Goal: Information Seeking & Learning: Check status

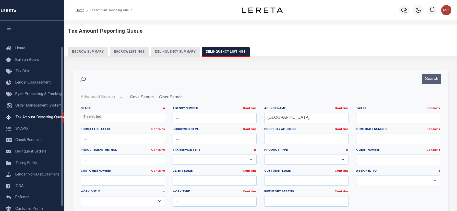
select select "[GEOGRAPHIC_DATA]"
select select "100"
click at [427, 74] on button "Search" at bounding box center [431, 79] width 19 height 10
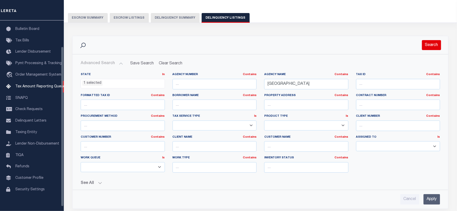
scroll to position [201, 0]
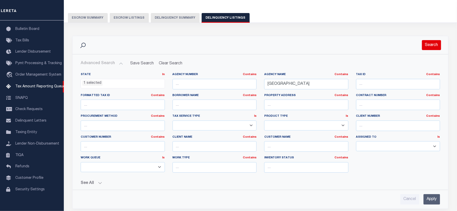
click at [427, 43] on button "Search" at bounding box center [431, 45] width 19 height 10
click at [427, 44] on button "Search" at bounding box center [431, 45] width 19 height 10
click at [427, 43] on button "Search" at bounding box center [431, 45] width 19 height 10
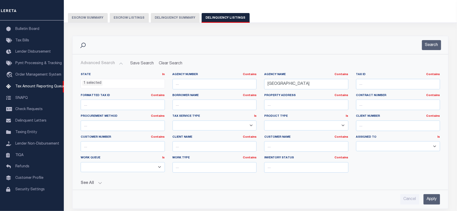
click at [252, 37] on div "Search" at bounding box center [260, 45] width 376 height 18
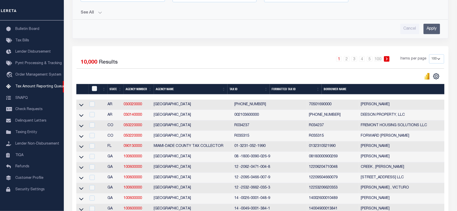
scroll to position [136, 0]
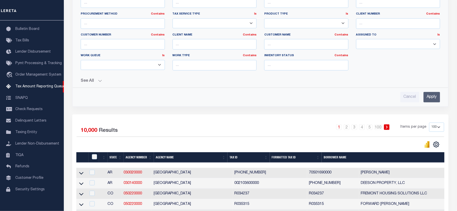
click at [434, 97] on input "Apply" at bounding box center [431, 97] width 17 height 10
click at [314, 104] on div "Advanced Search Save Search Clear Search State In" at bounding box center [260, 29] width 376 height 154
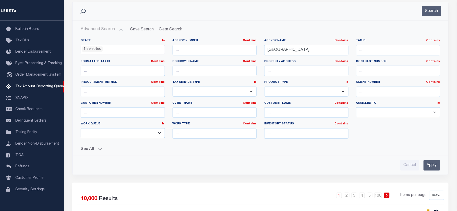
scroll to position [0, 0]
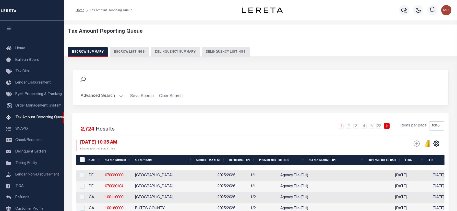
select select "100"
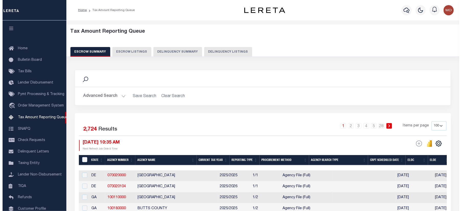
scroll to position [31, 0]
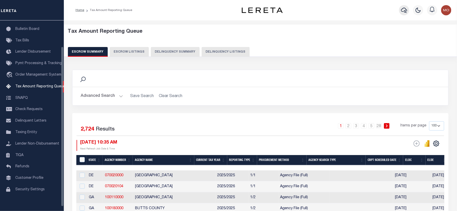
click at [405, 11] on icon "button" at bounding box center [404, 10] width 6 height 5
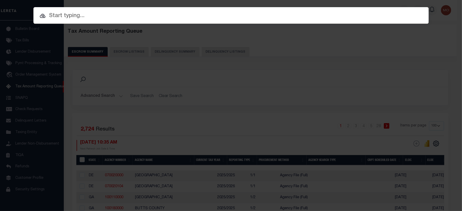
click at [75, 14] on input "text" at bounding box center [230, 15] width 395 height 9
paste input "3800022949"
type input "3800022949"
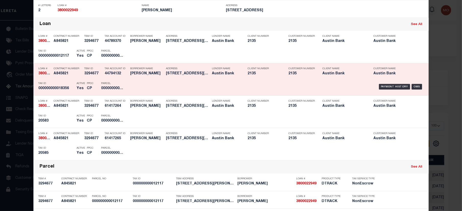
scroll to position [204, 0]
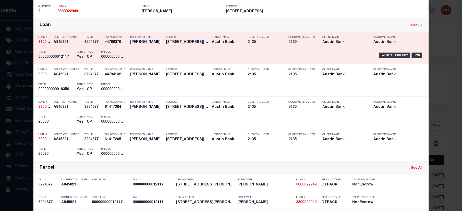
click at [87, 57] on h5 "CP" at bounding box center [90, 57] width 7 height 4
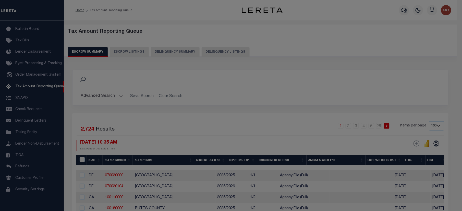
scroll to position [0, 0]
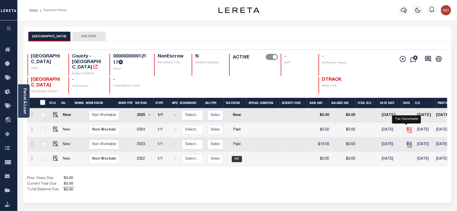
click at [407, 127] on icon "" at bounding box center [409, 130] width 7 height 7
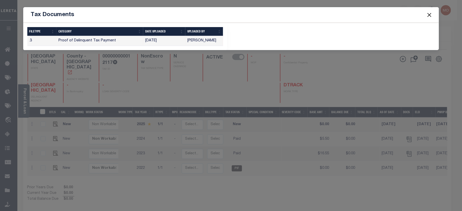
click at [431, 15] on button "Close" at bounding box center [429, 14] width 7 height 7
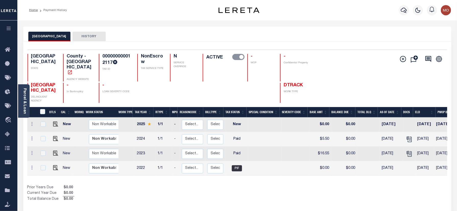
click at [109, 83] on div "WOOD COUNTY DELINQUENT AGENCY - In Bankruptcy - LOAN SEVERITY CODE DTRACK WORK …" at bounding box center [175, 93] width 295 height 20
click at [407, 152] on icon "" at bounding box center [409, 153] width 4 height 4
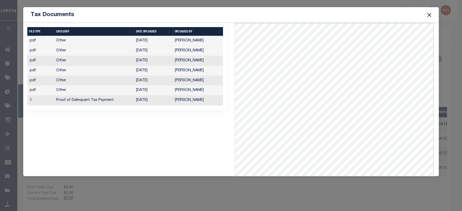
click at [144, 102] on td "[DATE]" at bounding box center [153, 100] width 39 height 10
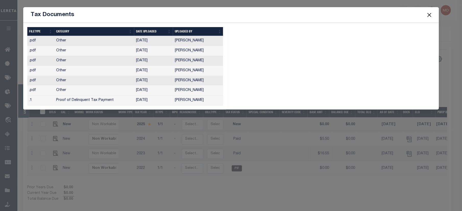
click at [151, 102] on td "[DATE]" at bounding box center [153, 100] width 39 height 10
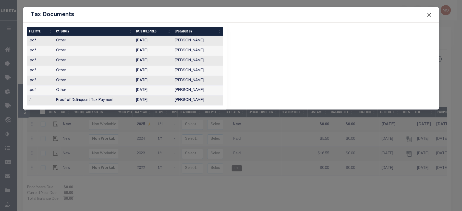
click at [151, 102] on td "[DATE]" at bounding box center [153, 100] width 39 height 10
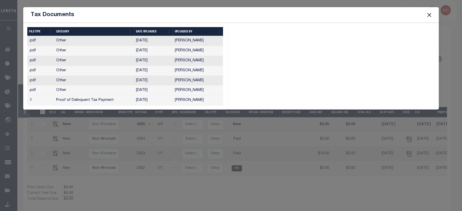
click at [367, 83] on div "1 Selected 7 Results Items per page" at bounding box center [230, 66] width 423 height 87
click at [429, 13] on button "Close" at bounding box center [429, 14] width 7 height 7
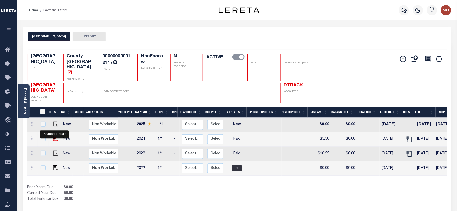
click at [54, 138] on img "" at bounding box center [55, 138] width 5 height 5
checkbox input "true"
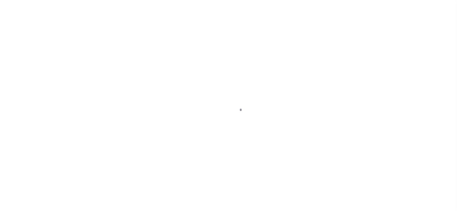
checkbox input "false"
type input "[DATE]"
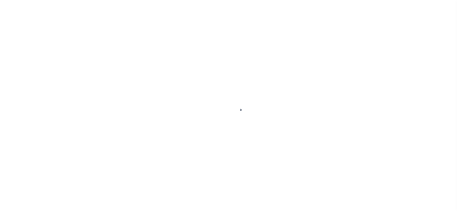
select select "PYD"
type input "$5.5"
type input "$0"
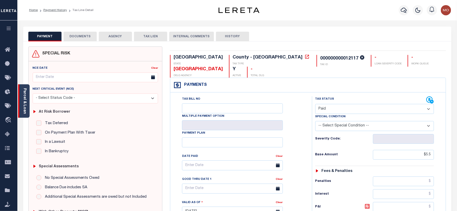
click at [26, 98] on link "Parcel & Loan" at bounding box center [25, 101] width 4 height 26
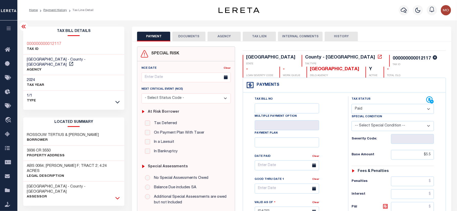
click at [118, 195] on icon at bounding box center [117, 197] width 4 height 5
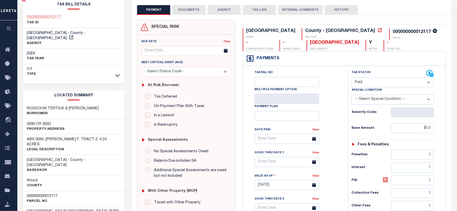
scroll to position [34, 0]
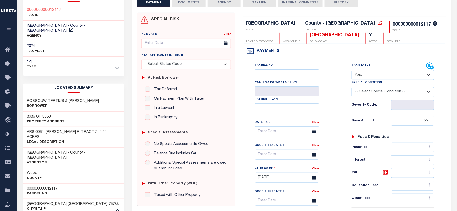
click at [53, 186] on h3 "000000000012117" at bounding box center [42, 188] width 31 height 5
copy h3 "000000000012117"
drag, startPoint x: 64, startPoint y: 94, endPoint x: 24, endPoint y: 94, distance: 39.8
click at [24, 96] on div "ROSSOUW TERTIUS & PATRICIA Borrower" at bounding box center [73, 104] width 101 height 16
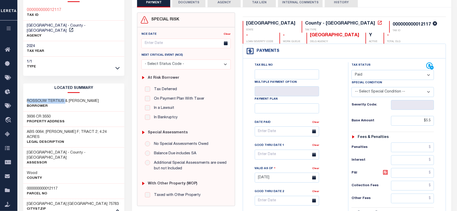
copy h3 "ROSSOUW TERTIUS"
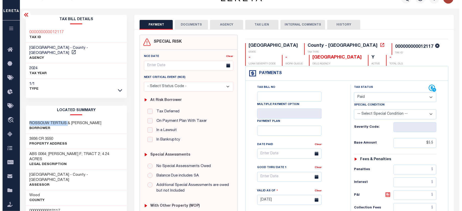
scroll to position [0, 0]
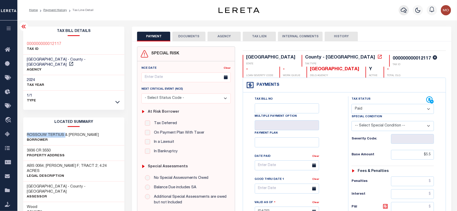
click at [402, 11] on icon "button" at bounding box center [404, 10] width 6 height 5
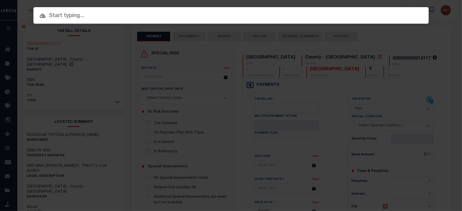
click at [91, 14] on input "text" at bounding box center [230, 15] width 395 height 9
paste input "120031"
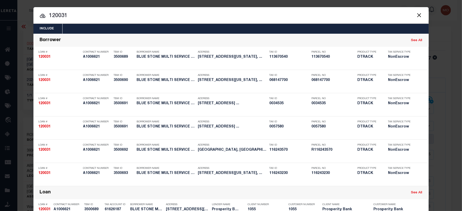
type input "120031"
click at [79, 18] on input "120031" at bounding box center [230, 15] width 395 height 9
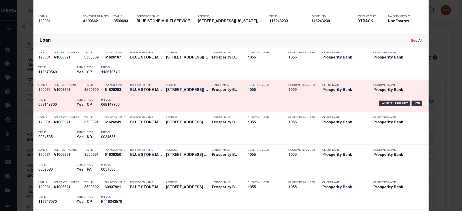
click at [90, 108] on div "PPCC CP" at bounding box center [90, 103] width 7 height 15
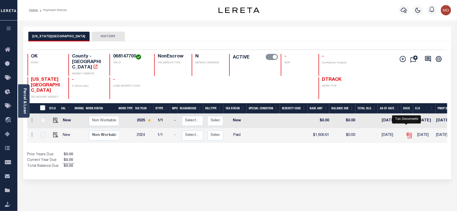
click at [407, 132] on icon "" at bounding box center [409, 134] width 4 height 4
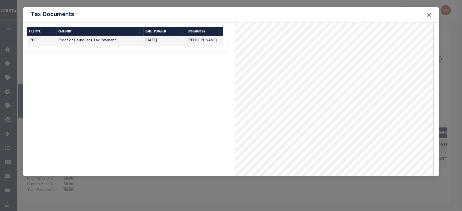
click at [431, 13] on button "Close" at bounding box center [429, 14] width 7 height 7
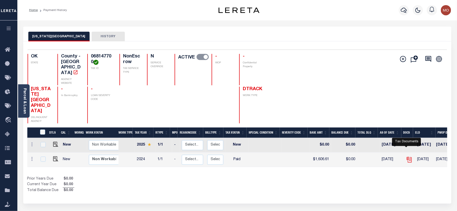
click at [407, 157] on icon "" at bounding box center [409, 159] width 4 height 4
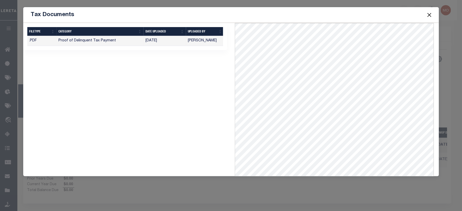
click at [429, 15] on button "Close" at bounding box center [429, 14] width 7 height 7
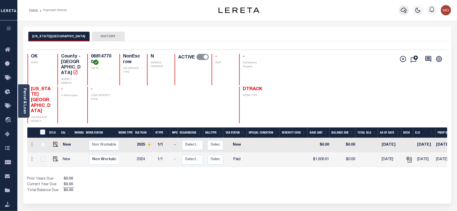
click at [405, 9] on icon "button" at bounding box center [404, 10] width 6 height 6
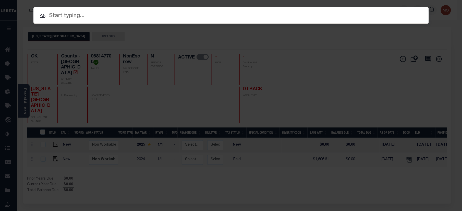
click at [87, 13] on input "text" at bounding box center [230, 15] width 395 height 9
paste input "8002304447"
type input "8002304447"
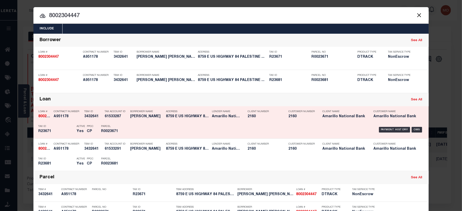
click at [65, 122] on div "Tax ID R23671" at bounding box center [57, 129] width 36 height 15
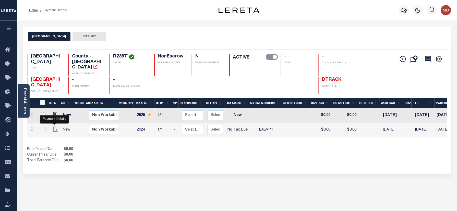
click at [54, 127] on img "" at bounding box center [55, 129] width 5 height 5
checkbox input "true"
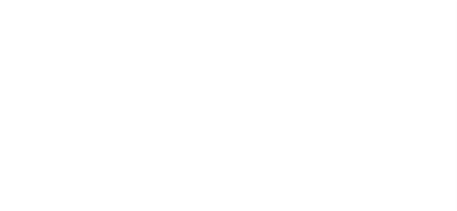
select select "NTX"
select select "5"
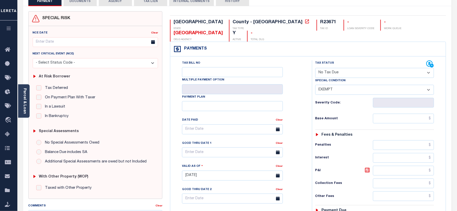
scroll to position [32, 0]
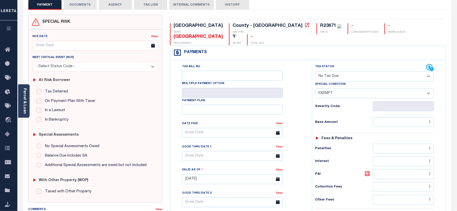
click at [341, 10] on div "SPECIAL RISK NCE Date Clear" at bounding box center [237, 178] width 428 height 337
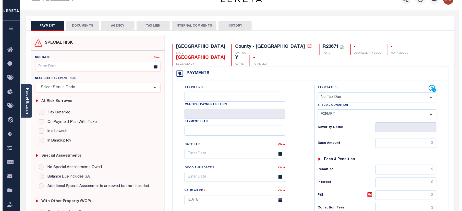
scroll to position [0, 0]
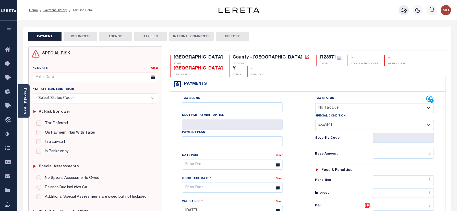
click at [400, 11] on button "button" at bounding box center [404, 10] width 10 height 10
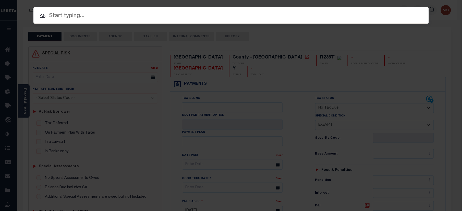
click at [59, 17] on input "text" at bounding box center [230, 15] width 395 height 9
paste input "8315293"
type input "8315293"
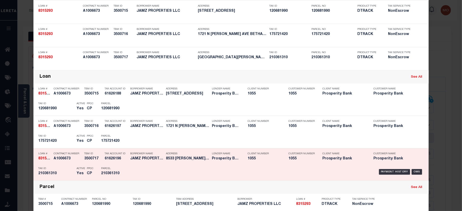
scroll to position [34, 0]
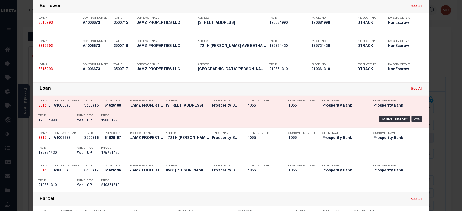
click at [60, 121] on h5 "120681990" at bounding box center [57, 120] width 36 height 4
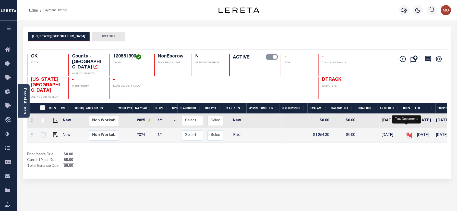
click at [407, 132] on icon "" at bounding box center [409, 134] width 4 height 4
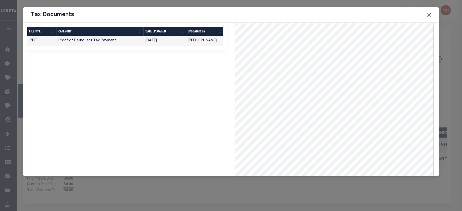
click at [427, 13] on button "Close" at bounding box center [429, 14] width 7 height 7
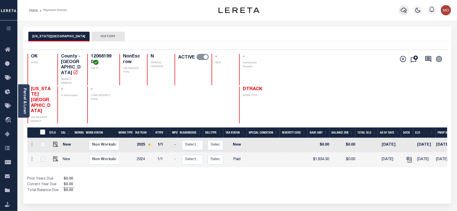
click at [404, 12] on icon "button" at bounding box center [404, 10] width 6 height 5
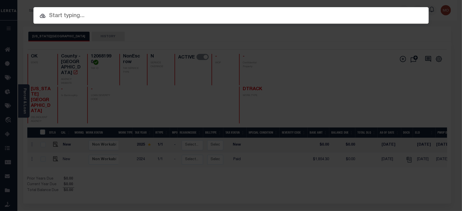
click at [78, 17] on input "text" at bounding box center [230, 15] width 395 height 9
paste input "8315253"
type input "8315253"
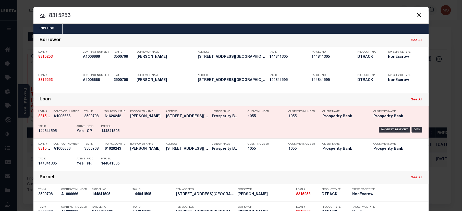
click at [87, 133] on h5 "CP" at bounding box center [90, 131] width 7 height 4
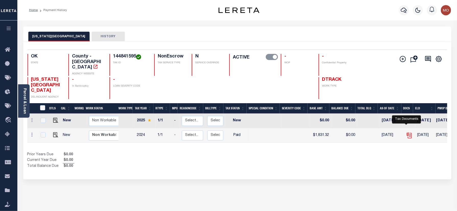
click at [407, 132] on icon "" at bounding box center [409, 135] width 7 height 7
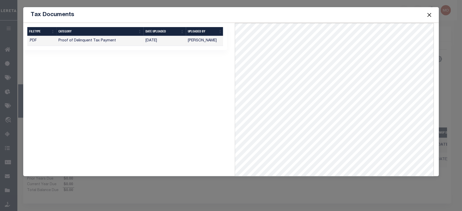
click at [431, 14] on button "Close" at bounding box center [429, 14] width 7 height 7
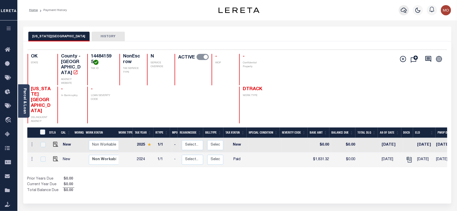
click at [403, 12] on icon "button" at bounding box center [404, 10] width 6 height 6
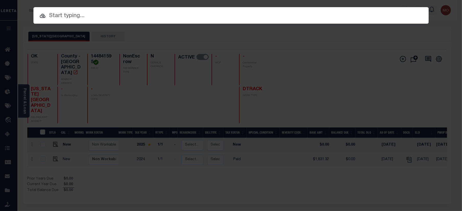
click at [82, 16] on input "text" at bounding box center [230, 15] width 395 height 9
paste input "8314982"
type input "8314982"
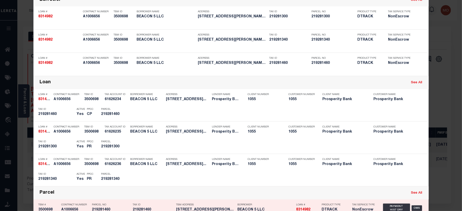
scroll to position [68, 0]
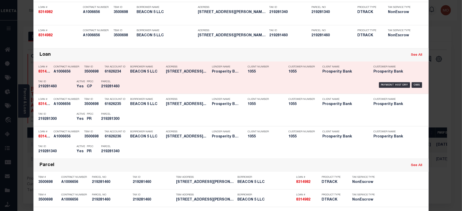
click at [97, 86] on div "Parcel 219281460" at bounding box center [112, 85] width 31 height 15
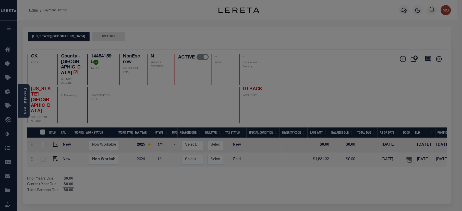
scroll to position [0, 0]
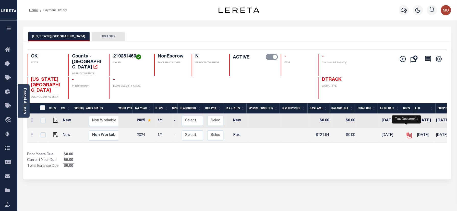
click at [407, 132] on icon "" at bounding box center [409, 134] width 4 height 4
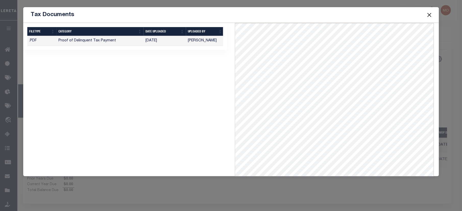
click at [429, 13] on button "Close" at bounding box center [429, 14] width 7 height 7
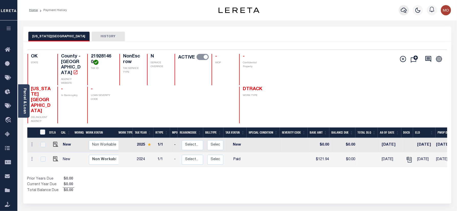
click at [402, 9] on icon "button" at bounding box center [404, 10] width 6 height 5
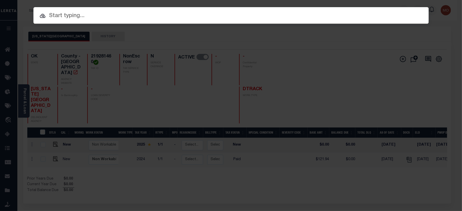
click at [60, 17] on input "text" at bounding box center [230, 15] width 395 height 9
paste input "112000"
type input "112000"
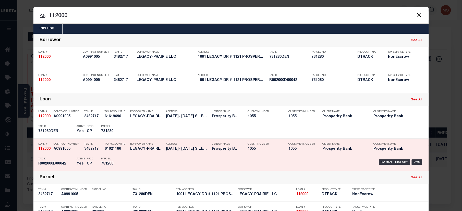
click at [87, 163] on h5 "CP" at bounding box center [90, 164] width 7 height 4
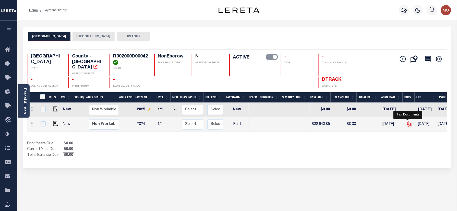
click at [407, 122] on icon "" at bounding box center [409, 124] width 7 height 7
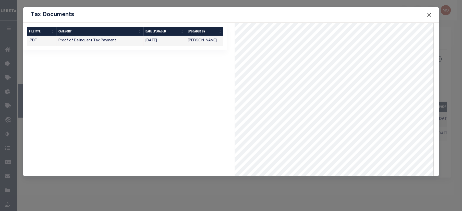
click at [195, 136] on div "1 Selected 1 Result Items per page" at bounding box center [125, 99] width 212 height 153
click at [431, 12] on button "Close" at bounding box center [429, 14] width 7 height 7
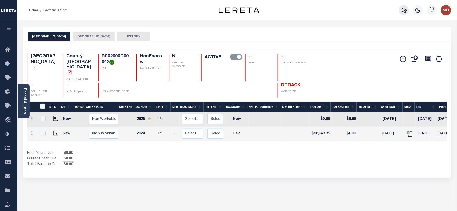
click at [406, 11] on icon "button" at bounding box center [404, 10] width 6 height 6
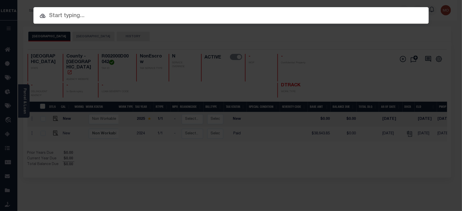
click at [70, 17] on input "text" at bounding box center [230, 15] width 395 height 9
paste input "202599137"
type input "202599137"
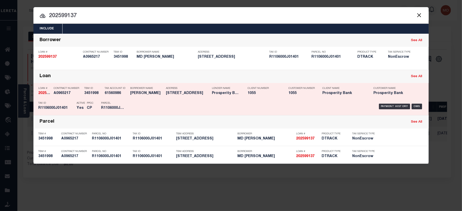
click at [109, 103] on p "Parcel" at bounding box center [112, 103] width 23 height 3
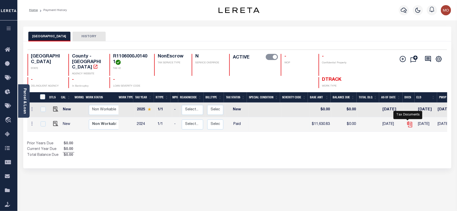
click at [409, 121] on icon "" at bounding box center [409, 124] width 7 height 7
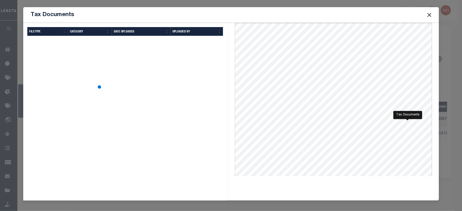
click at [183, 102] on div "Selected Results Items per page" at bounding box center [125, 134] width 212 height 223
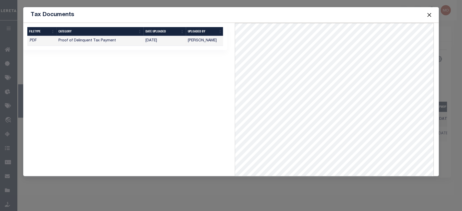
click at [432, 14] on button "Close" at bounding box center [429, 14] width 7 height 7
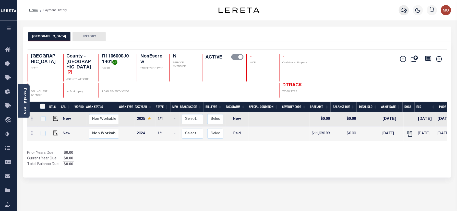
click at [404, 8] on icon "button" at bounding box center [404, 10] width 6 height 5
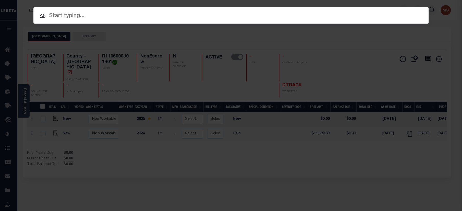
click at [55, 11] on div at bounding box center [230, 15] width 395 height 16
click at [60, 15] on input "text" at bounding box center [230, 15] width 395 height 9
paste input "11863702"
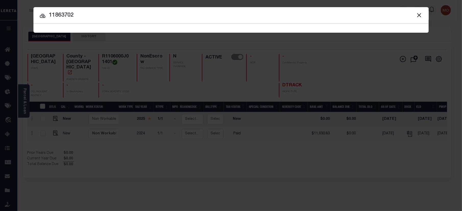
type input "11863702"
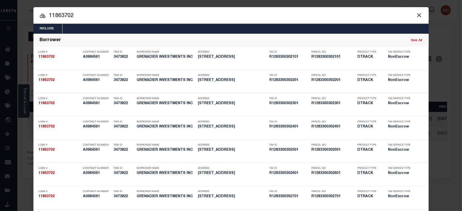
click at [92, 17] on input "11863702" at bounding box center [230, 15] width 395 height 9
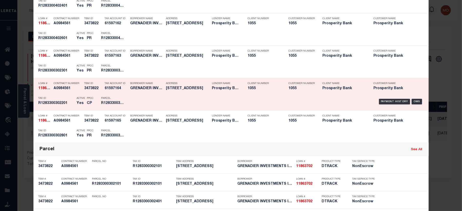
click at [83, 99] on div "PPCC CP" at bounding box center [90, 101] width 14 height 15
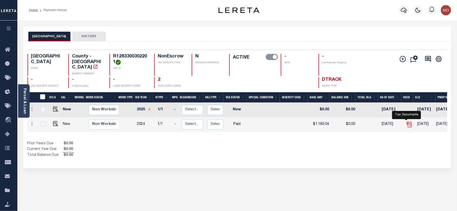
click at [407, 121] on icon "" at bounding box center [409, 123] width 4 height 4
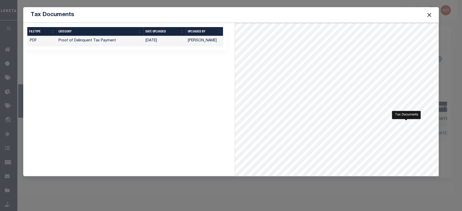
drag, startPoint x: 185, startPoint y: 138, endPoint x: 188, endPoint y: 139, distance: 3.7
click at [185, 138] on div "1 Selected 1 Result Items per page" at bounding box center [125, 99] width 212 height 153
click at [428, 15] on button "Close" at bounding box center [429, 14] width 7 height 7
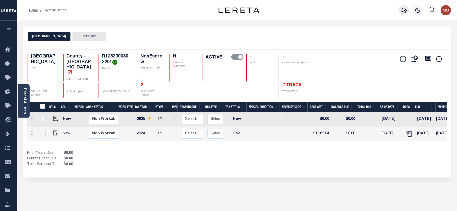
click at [401, 12] on icon "button" at bounding box center [404, 10] width 6 height 6
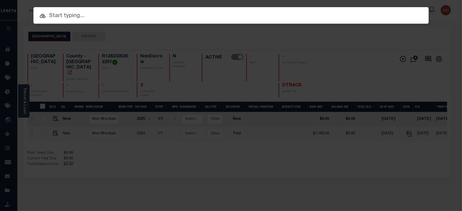
click at [77, 15] on input "text" at bounding box center [230, 15] width 395 height 9
paste input "202500289"
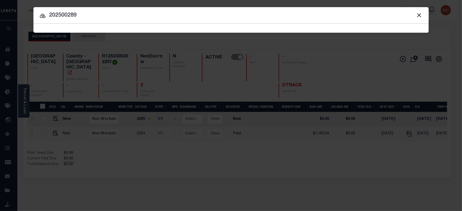
type input "202500289"
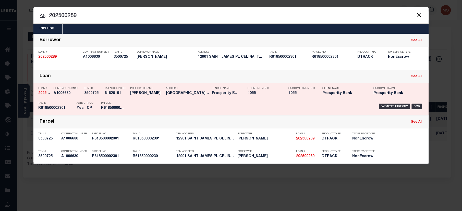
click at [82, 98] on div "TBM ID 3500725" at bounding box center [91, 91] width 20 height 15
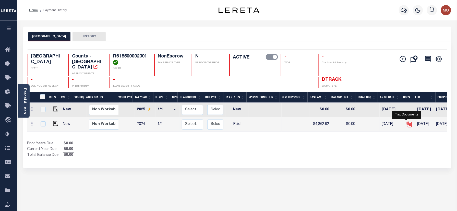
click at [407, 121] on icon "" at bounding box center [409, 124] width 7 height 7
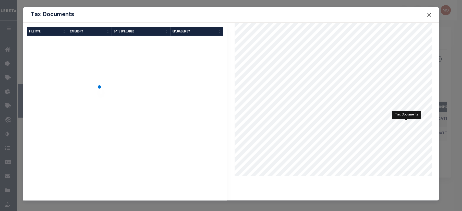
click at [135, 110] on div "Selected Results Items per page" at bounding box center [125, 134] width 212 height 223
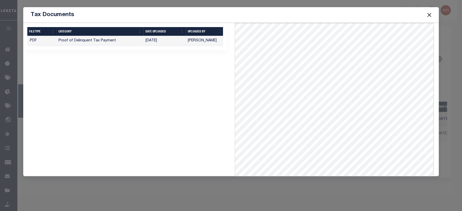
click at [430, 14] on button "Close" at bounding box center [429, 14] width 7 height 7
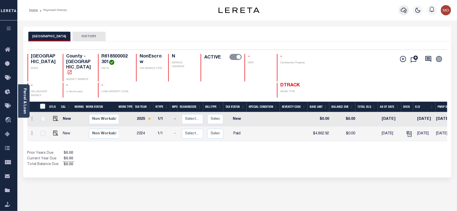
click at [400, 8] on button "button" at bounding box center [404, 10] width 10 height 10
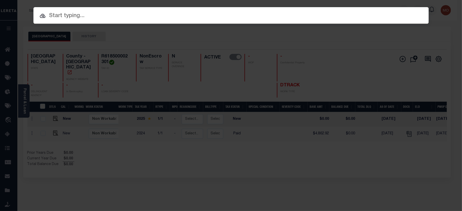
click at [67, 17] on input "text" at bounding box center [230, 15] width 395 height 9
paste input "119958"
type input "119958"
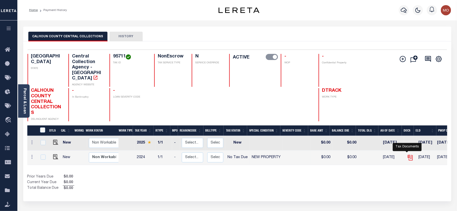
click at [407, 154] on icon "" at bounding box center [410, 157] width 7 height 7
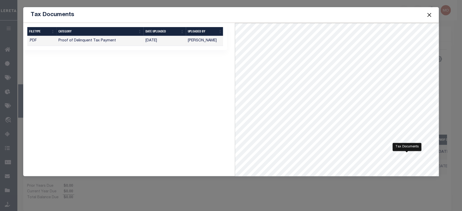
click at [199, 132] on div "1 Selected 1 Result Items per page" at bounding box center [125, 99] width 212 height 153
click at [428, 15] on button "Close" at bounding box center [429, 14] width 7 height 7
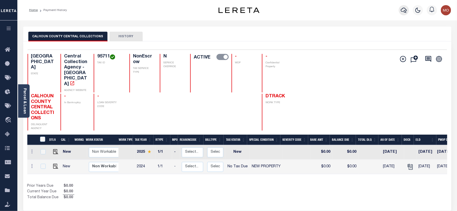
click at [404, 10] on icon "button" at bounding box center [404, 10] width 6 height 6
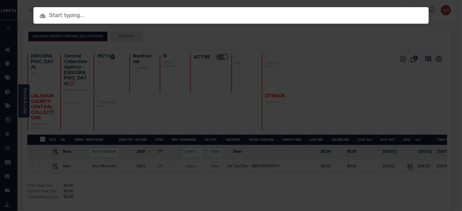
click at [56, 15] on input "text" at bounding box center [230, 15] width 395 height 9
paste input "119958"
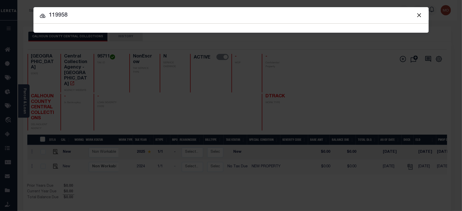
type input "119958"
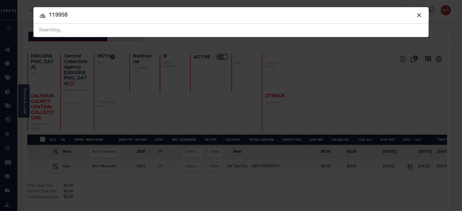
click at [97, 18] on input "119958" at bounding box center [230, 15] width 395 height 9
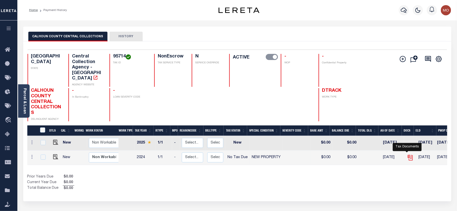
click at [408, 154] on icon "" at bounding box center [410, 157] width 7 height 7
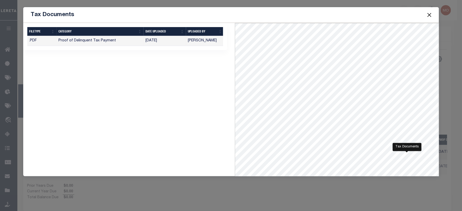
click at [170, 105] on div "1 Selected 1 Result Items per page" at bounding box center [125, 99] width 212 height 153
click at [430, 14] on button "Close" at bounding box center [429, 14] width 7 height 7
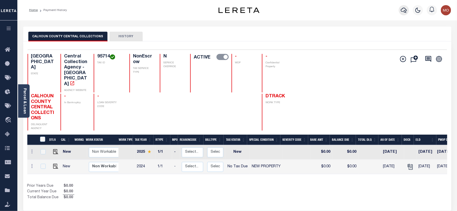
click at [404, 9] on icon "button" at bounding box center [404, 10] width 6 height 6
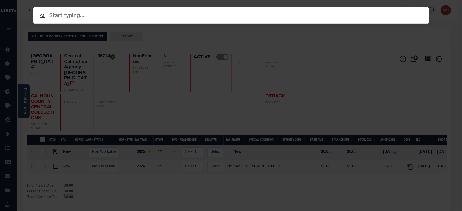
click at [103, 18] on input "text" at bounding box center [230, 15] width 395 height 9
paste input "119958"
type input "119958"
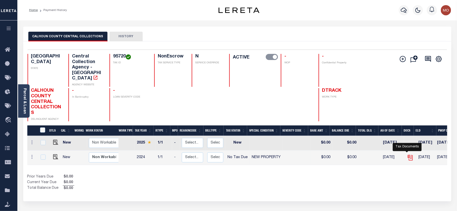
click at [407, 154] on icon "" at bounding box center [410, 157] width 7 height 7
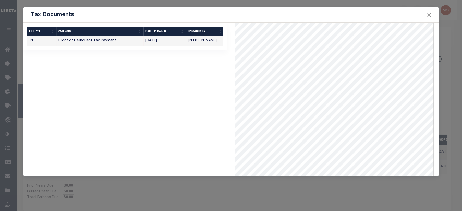
click at [427, 17] on button "Close" at bounding box center [429, 14] width 7 height 7
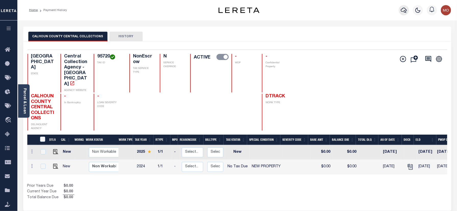
click at [401, 11] on icon "button" at bounding box center [404, 10] width 6 height 5
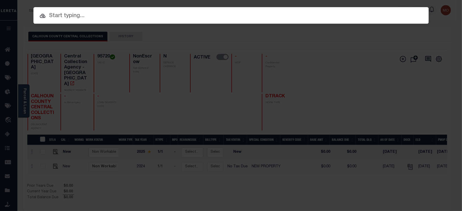
click at [57, 14] on input "text" at bounding box center [230, 15] width 395 height 9
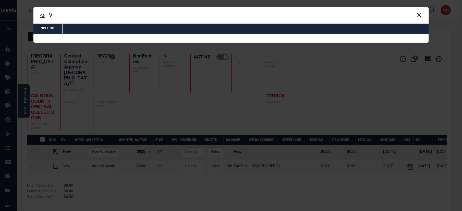
drag, startPoint x: 14, startPoint y: 22, endPoint x: 10, endPoint y: 21, distance: 3.2
click at [9, 22] on div "Include Loans TBM Customers Borrowers Payments (Lender Non-Disb) Payments (Lend…" at bounding box center [231, 105] width 462 height 211
paste input "119958"
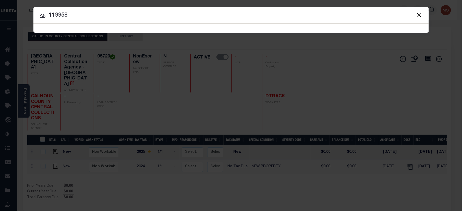
type input "119958"
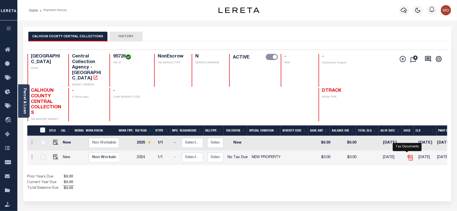
click at [407, 154] on icon "" at bounding box center [410, 157] width 7 height 7
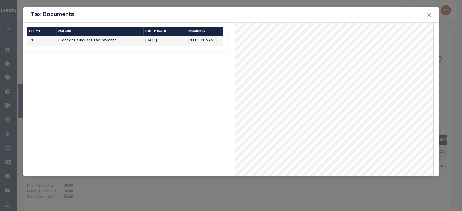
scroll to position [45, 0]
click at [430, 13] on button "Close" at bounding box center [429, 14] width 7 height 7
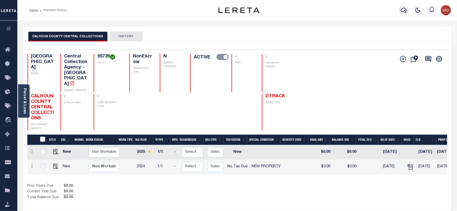
click at [402, 8] on icon "button" at bounding box center [404, 10] width 6 height 6
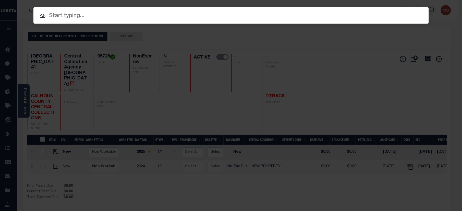
click at [67, 16] on input "text" at bounding box center [230, 15] width 395 height 9
paste input "119958"
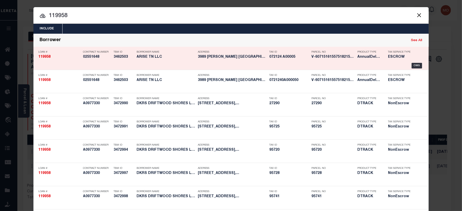
type input "119958"
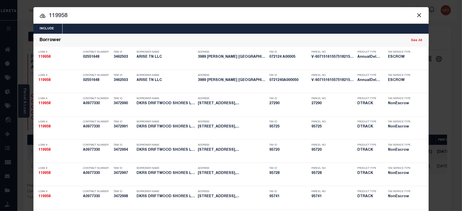
click at [78, 16] on input "119958" at bounding box center [230, 15] width 395 height 9
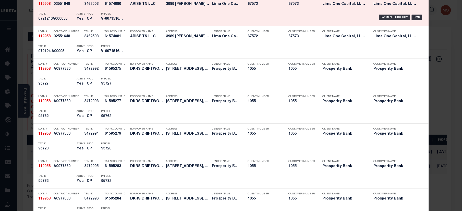
scroll to position [0, 0]
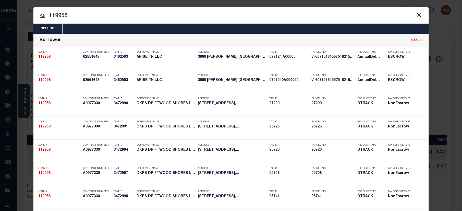
click at [83, 13] on input "119958" at bounding box center [230, 15] width 395 height 9
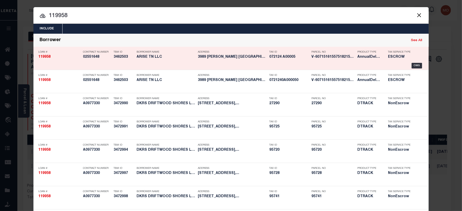
click at [411, 58] on h5 "ESCROW" at bounding box center [401, 57] width 26 height 4
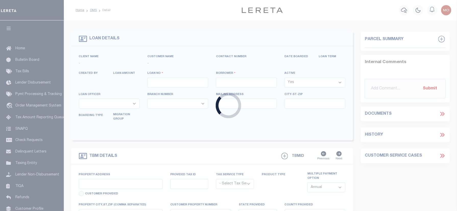
click at [404, 9] on div "Loading..." at bounding box center [228, 105] width 457 height 211
click at [403, 9] on div "Loading..." at bounding box center [228, 105] width 457 height 211
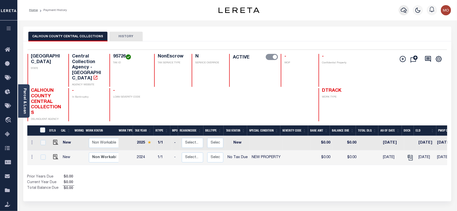
click at [401, 12] on icon "button" at bounding box center [404, 10] width 6 height 6
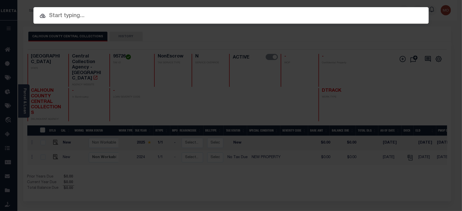
click at [79, 12] on input "text" at bounding box center [230, 15] width 395 height 9
paste input "119958"
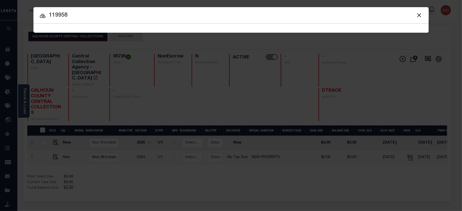
type input "119958"
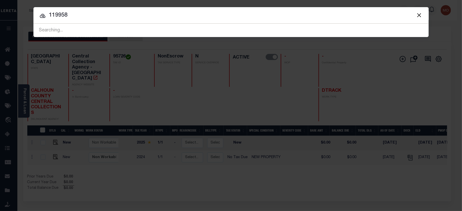
click at [87, 15] on input "119958" at bounding box center [230, 15] width 395 height 9
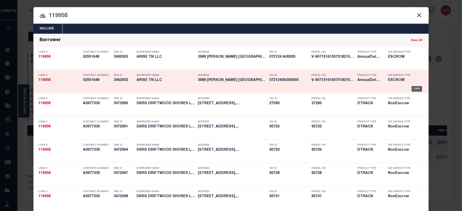
click at [413, 92] on div "OMS" at bounding box center [231, 89] width 393 height 6
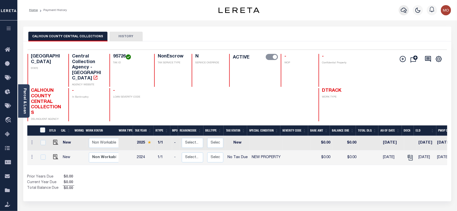
click at [403, 12] on icon "button" at bounding box center [404, 10] width 6 height 5
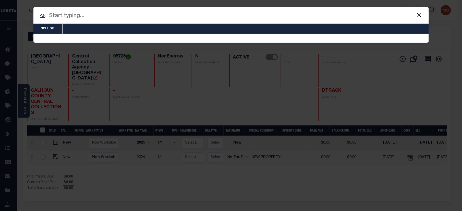
click at [59, 12] on input "text" at bounding box center [230, 15] width 395 height 9
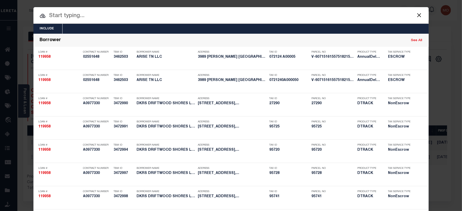
paste input "72008721"
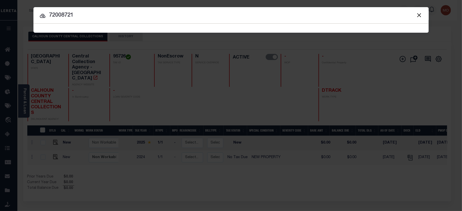
type input "72008721"
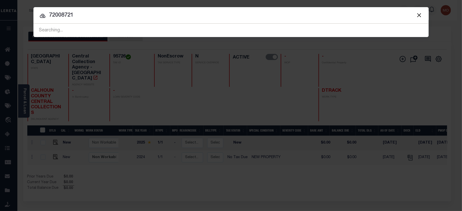
click at [91, 18] on input "72008721" at bounding box center [230, 15] width 395 height 9
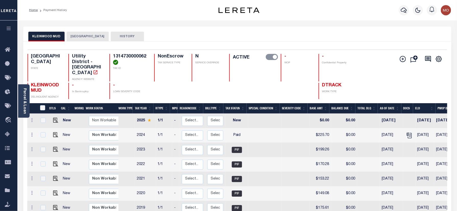
click at [84, 40] on button "[GEOGRAPHIC_DATA]" at bounding box center [88, 37] width 42 height 10
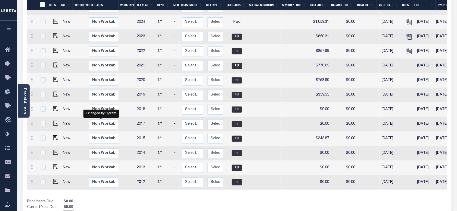
scroll to position [34, 0]
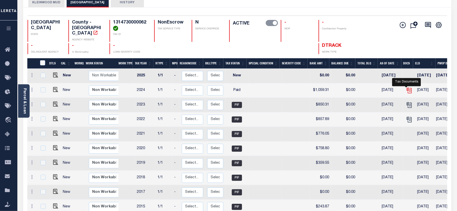
click at [408, 88] on icon "" at bounding box center [409, 90] width 4 height 4
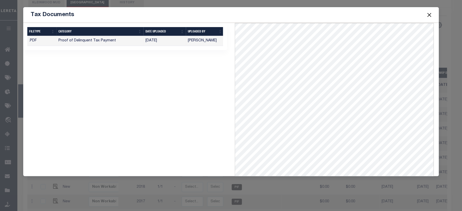
click at [430, 14] on button "Close" at bounding box center [429, 14] width 7 height 7
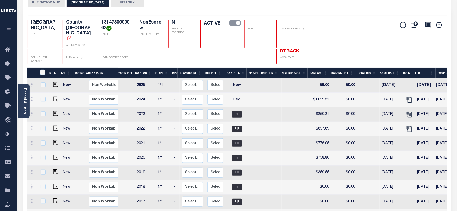
click at [334, 46] on div "Add Installment Line [GEOGRAPHIC_DATA]" at bounding box center [342, 42] width 210 height 44
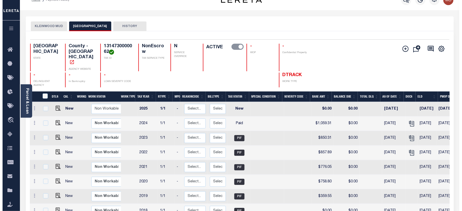
scroll to position [0, 0]
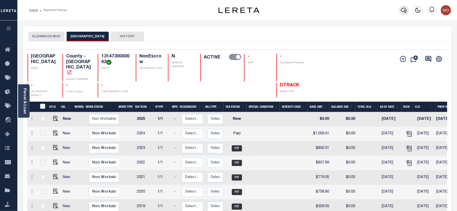
click at [403, 9] on icon "button" at bounding box center [404, 10] width 6 height 6
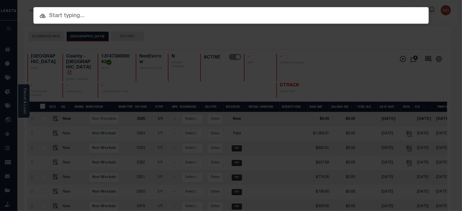
paste input "119978"
click at [73, 18] on input "text" at bounding box center [230, 15] width 395 height 9
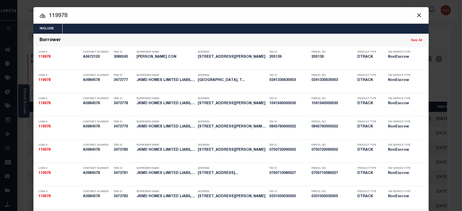
type input "119978"
click at [81, 15] on input "119978" at bounding box center [230, 15] width 395 height 9
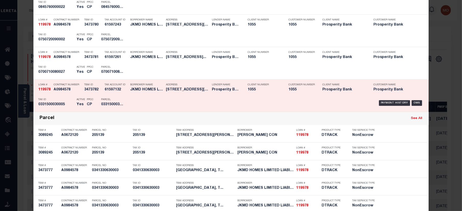
click at [97, 99] on div "Parcel 0331500030005" at bounding box center [112, 102] width 31 height 15
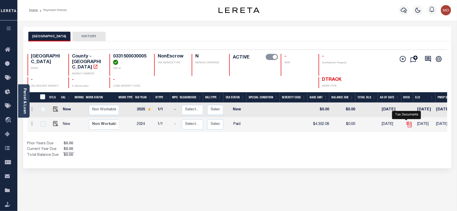
click at [407, 121] on icon "" at bounding box center [409, 123] width 4 height 4
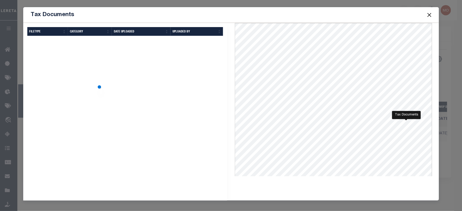
click at [131, 111] on div "Selected Results Items per page" at bounding box center [125, 134] width 212 height 223
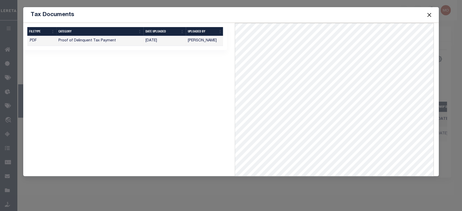
click at [433, 14] on span at bounding box center [429, 15] width 19 height 14
click at [429, 14] on button "Close" at bounding box center [429, 14] width 7 height 7
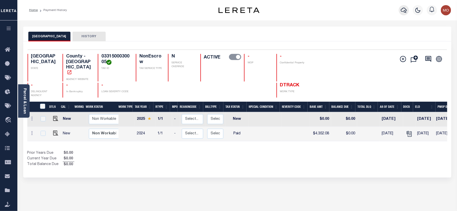
click at [403, 11] on icon "button" at bounding box center [404, 10] width 6 height 6
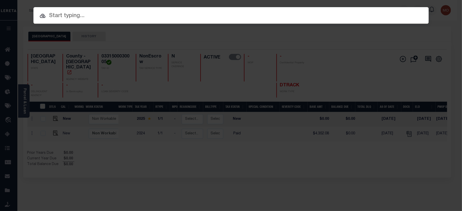
click at [66, 10] on div at bounding box center [230, 15] width 395 height 16
click at [64, 18] on input "text" at bounding box center [230, 15] width 395 height 9
paste input "202599732"
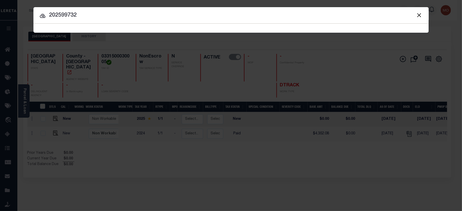
type input "202599732"
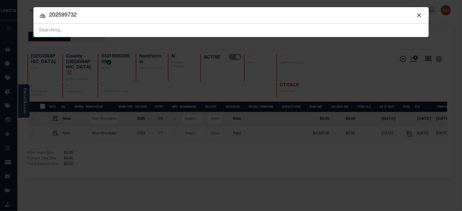
click at [98, 15] on input "202599732" at bounding box center [230, 15] width 395 height 9
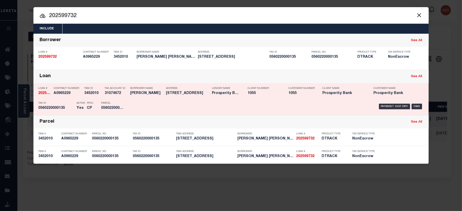
click at [76, 101] on div "Active Yes" at bounding box center [78, 106] width 10 height 15
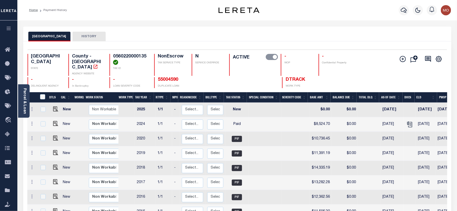
scroll to position [2, 0]
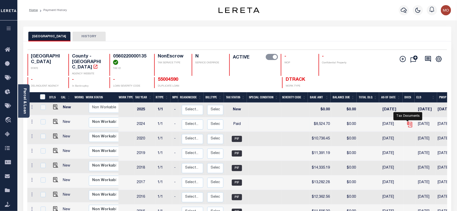
click at [408, 121] on icon "" at bounding box center [409, 124] width 7 height 7
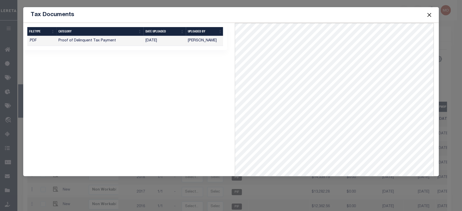
click at [428, 11] on button "Close" at bounding box center [429, 14] width 7 height 7
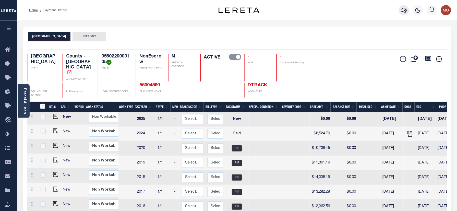
click at [404, 10] on icon "button" at bounding box center [404, 10] width 6 height 6
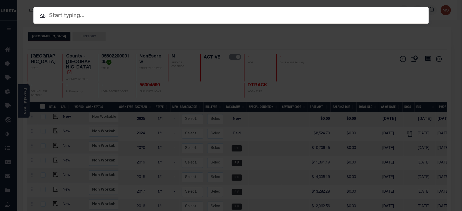
click at [56, 17] on input "text" at bounding box center [230, 15] width 395 height 9
paste input "202599951"
type input "202599951"
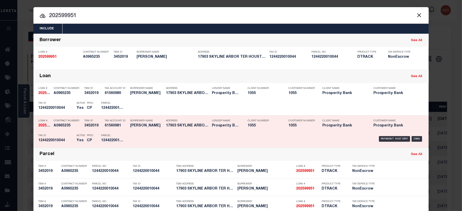
click at [67, 136] on p "Tax ID" at bounding box center [57, 135] width 36 height 3
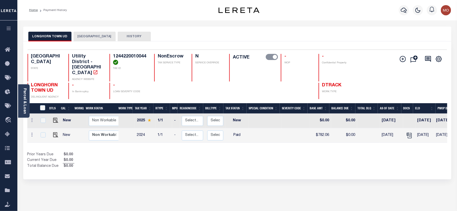
click at [90, 33] on button "[GEOGRAPHIC_DATA]" at bounding box center [95, 37] width 42 height 10
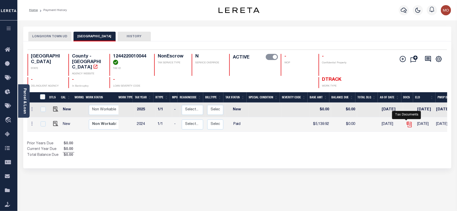
click at [406, 121] on icon "" at bounding box center [409, 124] width 7 height 7
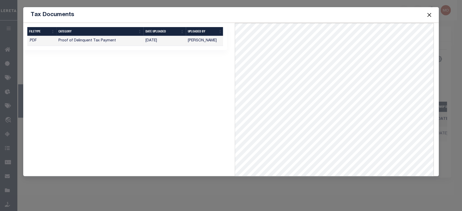
click at [429, 14] on button "Close" at bounding box center [429, 14] width 7 height 7
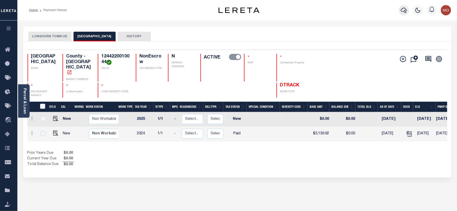
click at [402, 10] on icon "button" at bounding box center [404, 10] width 6 height 6
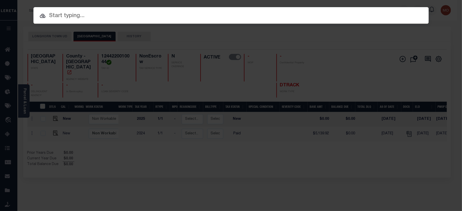
click at [61, 14] on input "text" at bounding box center [230, 15] width 395 height 9
paste input "119958"
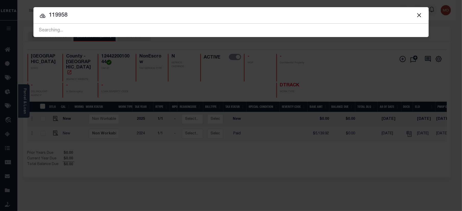
click at [79, 14] on input "119958" at bounding box center [230, 15] width 395 height 9
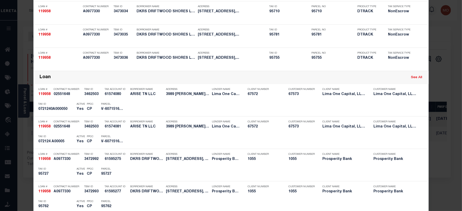
scroll to position [552, 0]
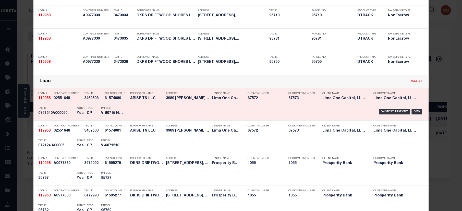
click at [412, 83] on link "See All" at bounding box center [416, 81] width 11 height 3
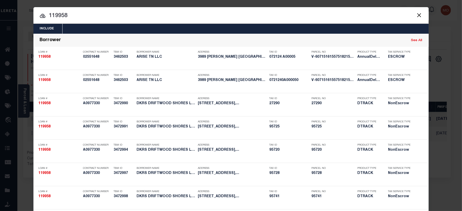
click at [74, 12] on input "119958" at bounding box center [230, 15] width 395 height 9
drag, startPoint x: 71, startPoint y: 15, endPoint x: 14, endPoint y: 16, distance: 57.2
click at [14, 16] on div "Include Loans TBM Customers Borrowers Payments (Lender Non-Disb) Payments (Lend…" at bounding box center [231, 105] width 462 height 211
click at [71, 17] on input "119958" at bounding box center [230, 15] width 395 height 9
drag, startPoint x: 78, startPoint y: 17, endPoint x: 8, endPoint y: 21, distance: 70.5
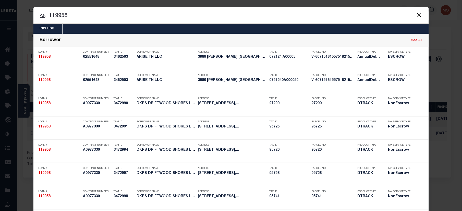
click at [8, 21] on div "Include Loans TBM Customers Borrowers Payments (Lender Non-Disb) Payments (Lend…" at bounding box center [231, 105] width 462 height 211
paste input "29"
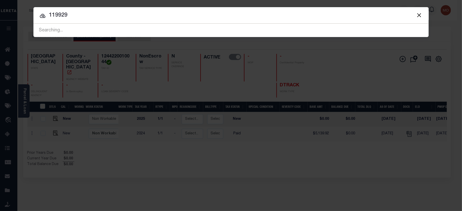
type input "119929"
click at [87, 18] on input "119929" at bounding box center [230, 15] width 395 height 9
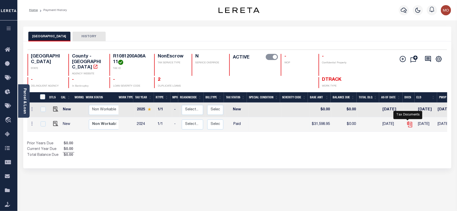
click at [406, 122] on icon "" at bounding box center [409, 124] width 7 height 7
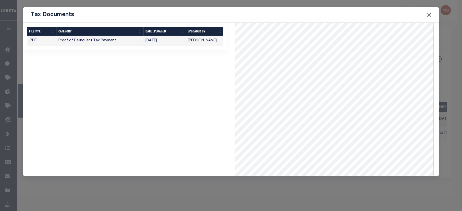
click at [432, 14] on button "Close" at bounding box center [429, 14] width 7 height 7
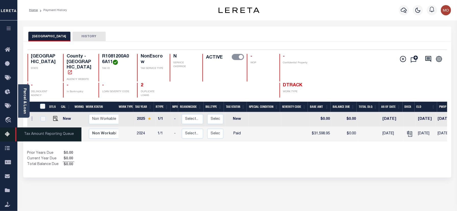
click at [8, 135] on icon at bounding box center [9, 134] width 8 height 6
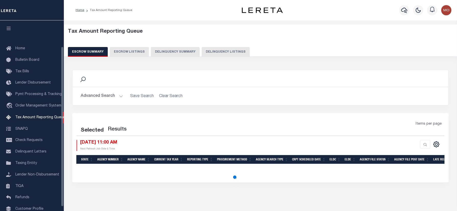
click at [209, 49] on button "Delinquency Listings" at bounding box center [226, 52] width 48 height 10
select select
select select "100"
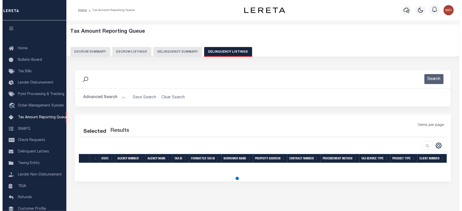
scroll to position [31, 0]
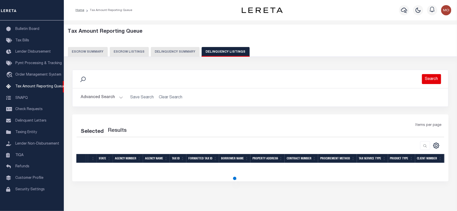
click at [434, 79] on button "Search" at bounding box center [431, 79] width 19 height 10
select select "100"
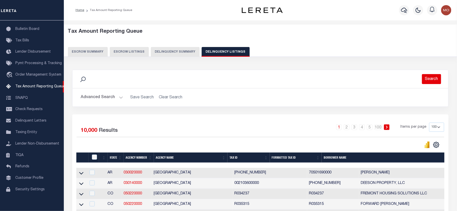
click at [428, 79] on button "Search" at bounding box center [431, 79] width 19 height 10
click at [435, 76] on button "Search" at bounding box center [431, 79] width 19 height 10
click at [104, 100] on button "Advanced Search" at bounding box center [102, 97] width 42 height 10
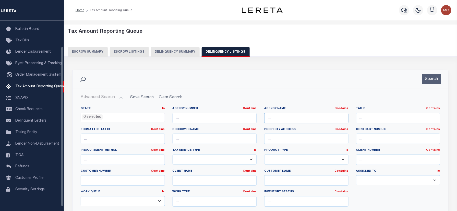
click at [283, 123] on input "text" at bounding box center [306, 118] width 84 height 10
paste input "COLLIN"
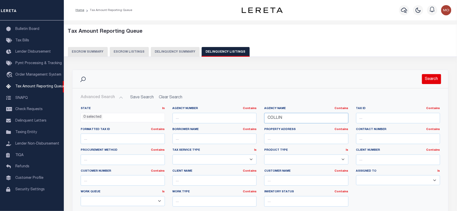
type input "COLLIN"
click at [433, 79] on button "Search" at bounding box center [431, 79] width 19 height 10
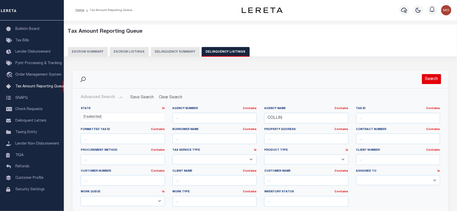
click at [433, 78] on button "Search" at bounding box center [431, 79] width 19 height 10
click at [427, 78] on button "Search" at bounding box center [431, 79] width 19 height 10
click at [426, 77] on button "Search" at bounding box center [431, 79] width 19 height 10
click at [425, 76] on button "Search" at bounding box center [431, 79] width 19 height 10
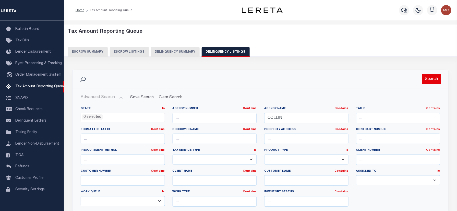
drag, startPoint x: 424, startPoint y: 76, endPoint x: 371, endPoint y: 97, distance: 57.6
click at [424, 76] on button "Search" at bounding box center [431, 79] width 19 height 10
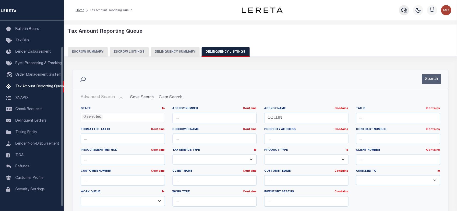
click at [407, 11] on icon "button" at bounding box center [404, 10] width 6 height 5
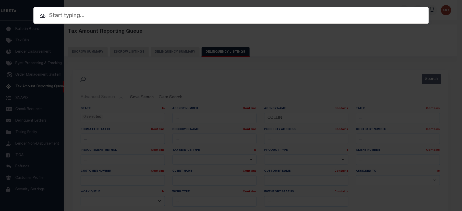
click at [77, 16] on input "text" at bounding box center [230, 15] width 395 height 9
paste input "119946"
type input "119946"
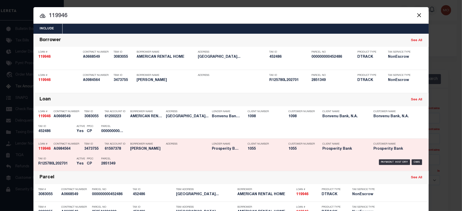
click at [69, 159] on p "Tax ID" at bounding box center [57, 158] width 36 height 3
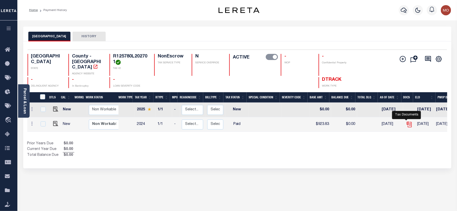
click at [406, 121] on icon "" at bounding box center [409, 124] width 7 height 7
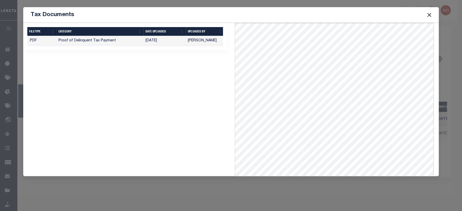
click at [429, 15] on button "Close" at bounding box center [429, 14] width 7 height 7
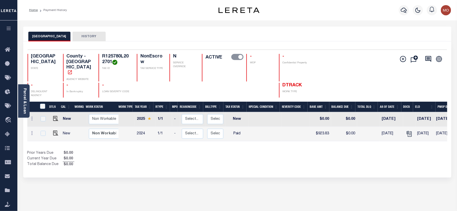
click at [271, 38] on div "COLLIN COUNTY HISTORY" at bounding box center [237, 36] width 418 height 9
click at [404, 10] on icon "button" at bounding box center [404, 10] width 6 height 6
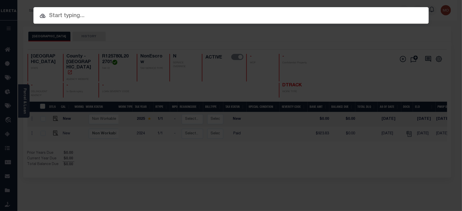
click at [55, 15] on input "text" at bounding box center [230, 15] width 395 height 9
paste input "119958"
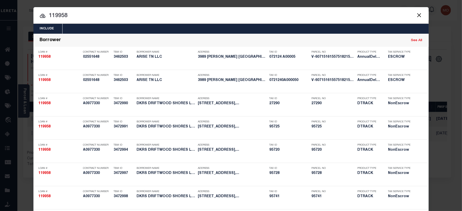
click at [79, 9] on div at bounding box center [230, 15] width 395 height 16
click at [73, 16] on input "119958" at bounding box center [230, 15] width 395 height 9
click at [75, 19] on input "119958" at bounding box center [230, 15] width 395 height 9
drag, startPoint x: 75, startPoint y: 19, endPoint x: 29, endPoint y: 23, distance: 45.9
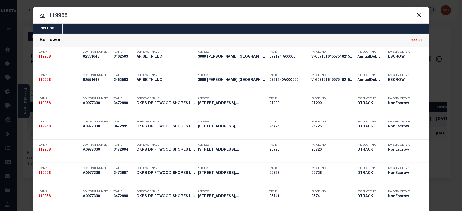
paste input "800250163"
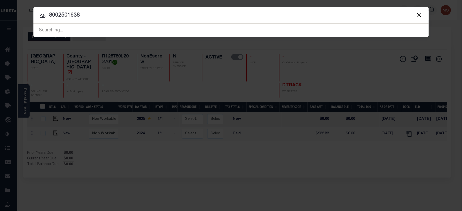
click at [93, 18] on input "8002501638" at bounding box center [230, 15] width 395 height 9
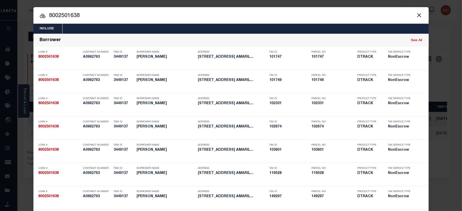
click at [81, 19] on input "8002501638" at bounding box center [230, 15] width 395 height 9
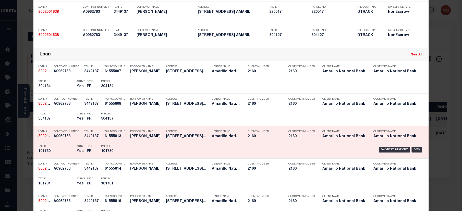
scroll to position [545, 0]
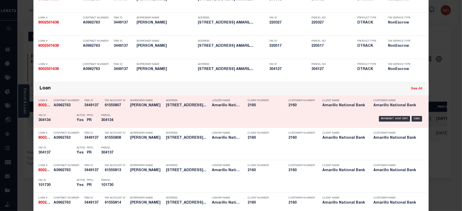
click at [414, 90] on link "See All" at bounding box center [416, 88] width 11 height 3
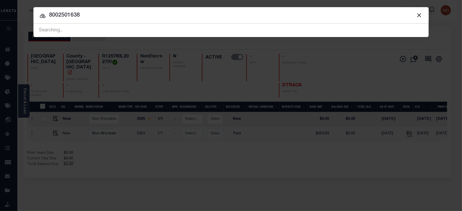
scroll to position [0, 0]
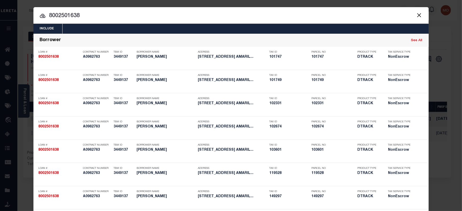
click at [84, 15] on input "8002501638" at bounding box center [230, 15] width 395 height 9
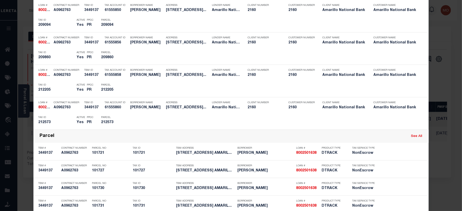
scroll to position [1366, 0]
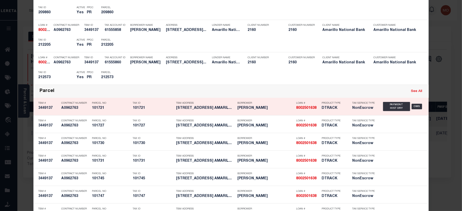
click at [412, 93] on link "See All" at bounding box center [416, 91] width 11 height 3
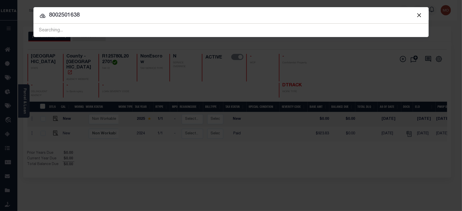
click at [91, 12] on input "8002501638" at bounding box center [230, 15] width 395 height 9
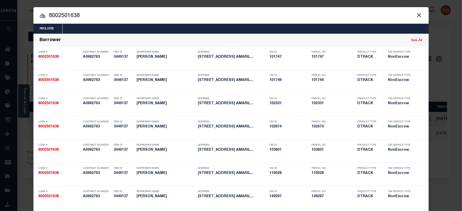
drag, startPoint x: 83, startPoint y: 15, endPoint x: 15, endPoint y: 9, distance: 67.9
click at [15, 9] on div "Include Loans TBM Customers Borrowers Payments (Lender Non-Disb) Payments (Lend…" at bounding box center [231, 105] width 462 height 211
paste input "9042038731"
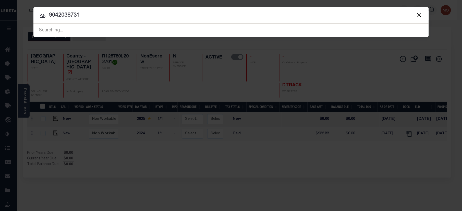
type input "9042038731"
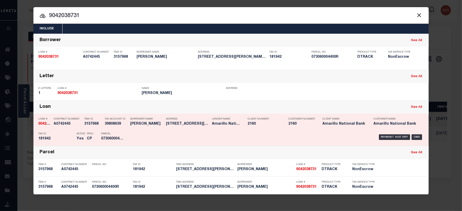
click at [98, 136] on div "Parcel 073060004400R" at bounding box center [112, 137] width 31 height 15
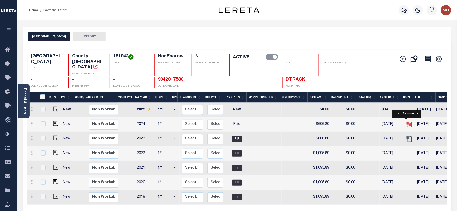
click at [408, 121] on icon "" at bounding box center [409, 124] width 7 height 7
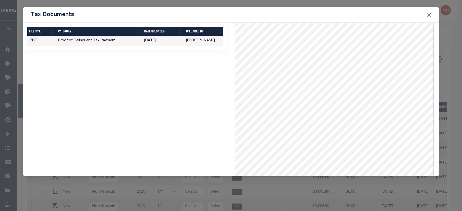
click at [429, 11] on button "Close" at bounding box center [429, 14] width 7 height 7
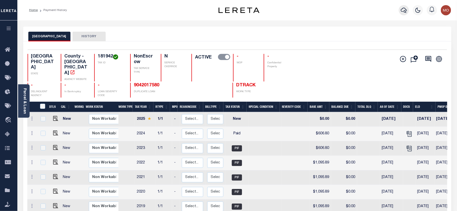
click at [405, 10] on icon "button" at bounding box center [404, 10] width 6 height 6
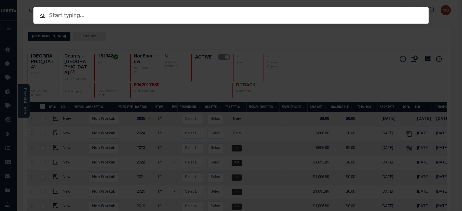
click at [63, 18] on input "text" at bounding box center [230, 15] width 395 height 9
paste input "9042076757"
type input "9042076757"
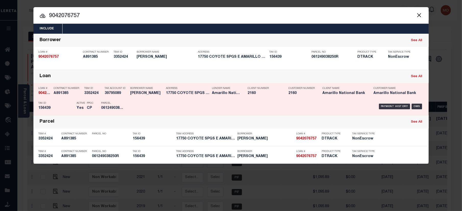
click at [123, 98] on div "Tax Account ID 39795089" at bounding box center [116, 91] width 23 height 15
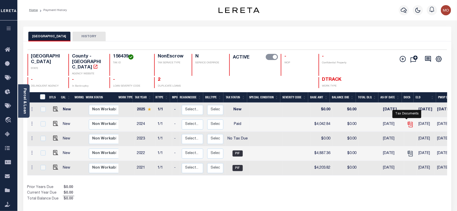
click at [407, 121] on icon "" at bounding box center [410, 124] width 7 height 7
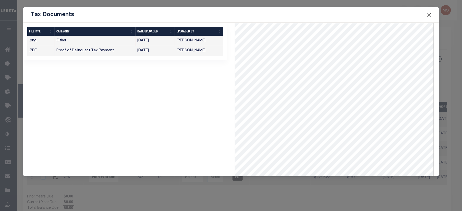
click at [150, 53] on td "[DATE]" at bounding box center [155, 51] width 39 height 10
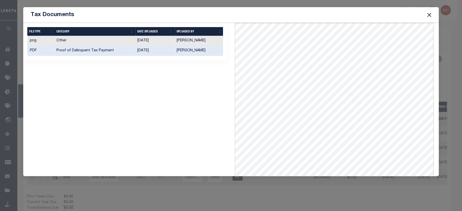
click at [148, 51] on td "[DATE]" at bounding box center [155, 51] width 39 height 10
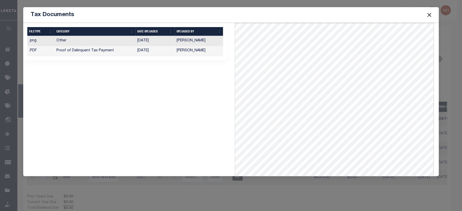
click at [424, 12] on span at bounding box center [429, 15] width 19 height 14
click at [429, 13] on button "Close" at bounding box center [429, 14] width 7 height 7
